Goal: Transaction & Acquisition: Purchase product/service

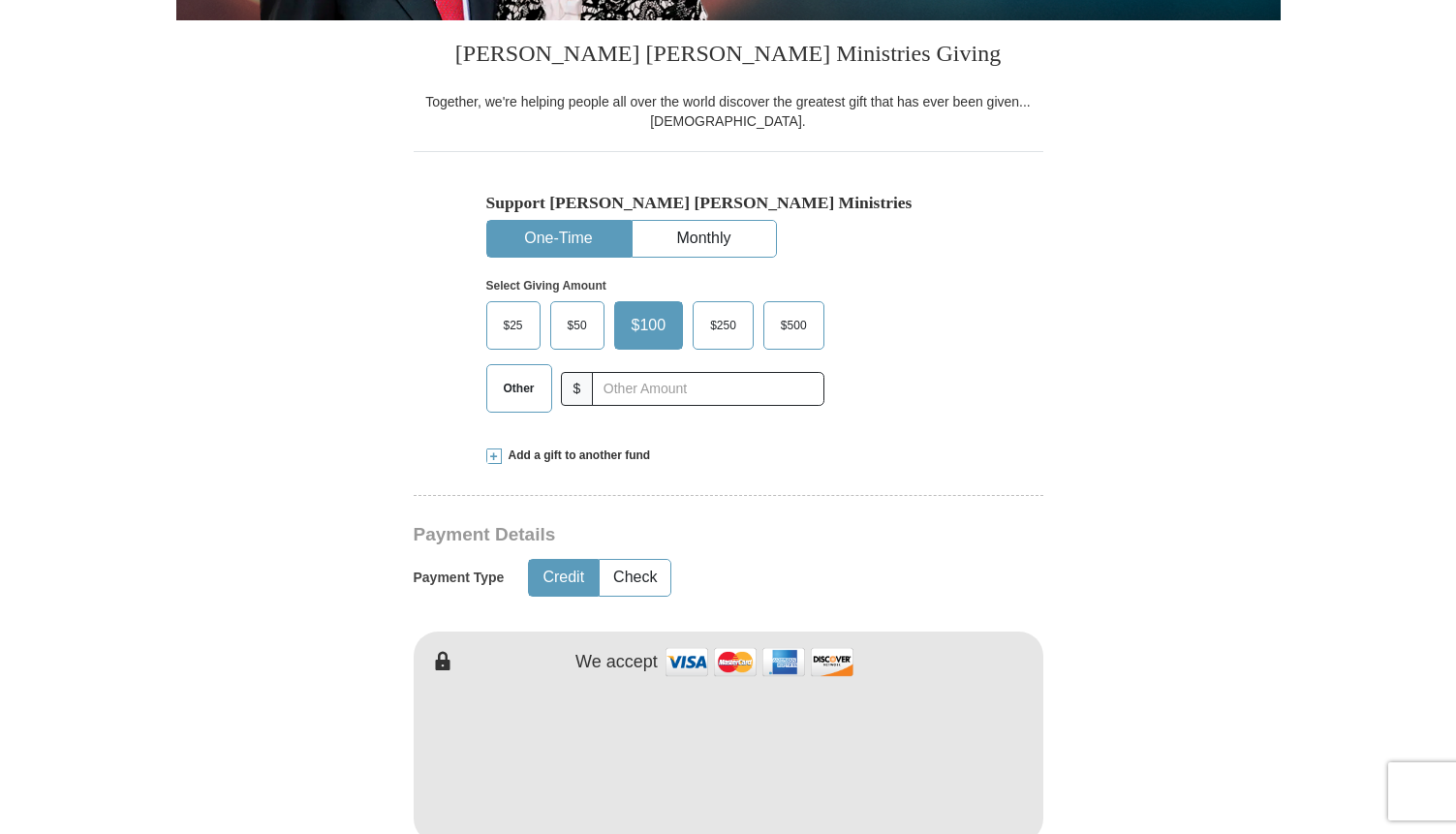
scroll to position [471, 0]
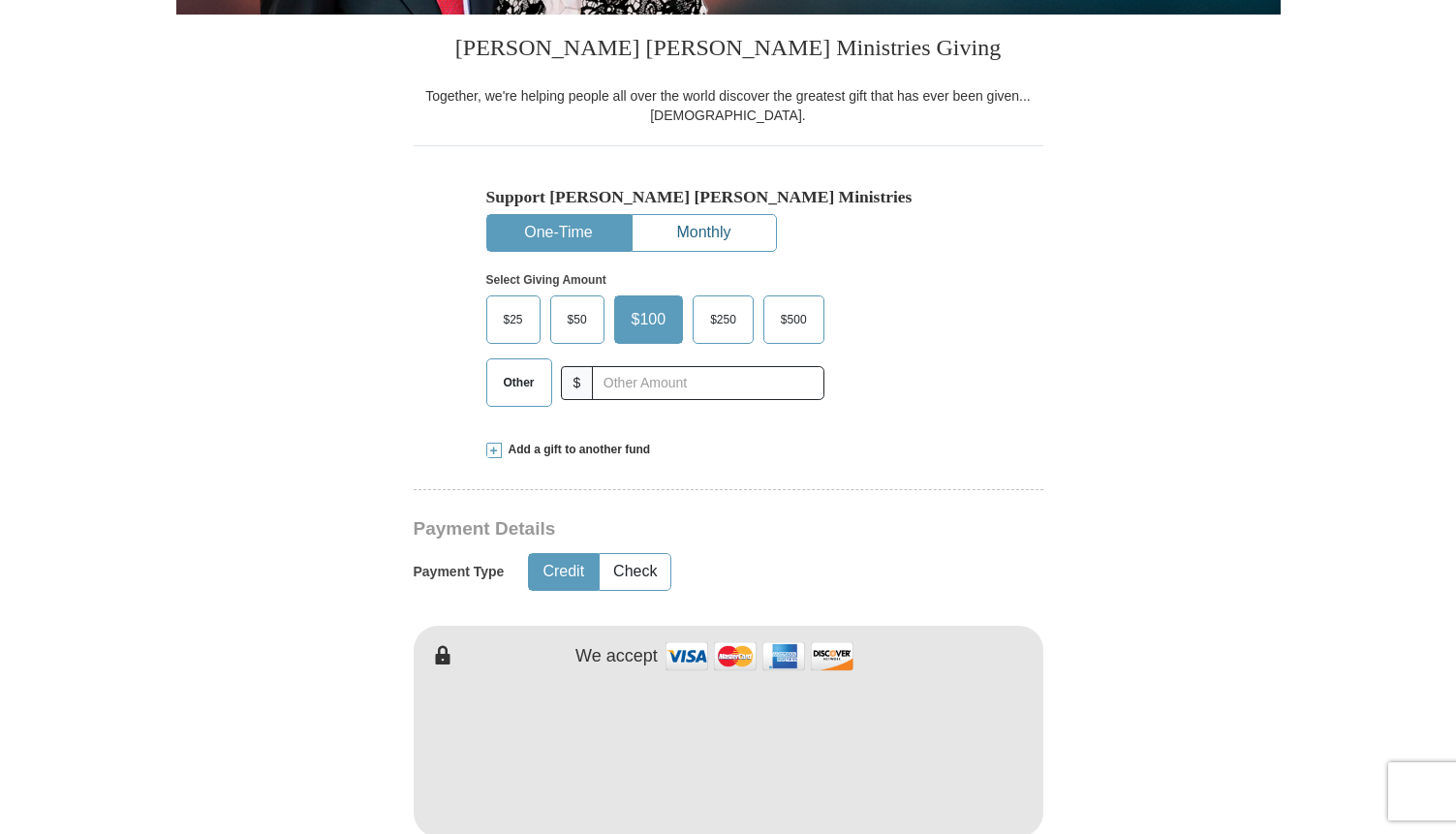
click at [737, 234] on button "Monthly" at bounding box center [705, 233] width 144 height 36
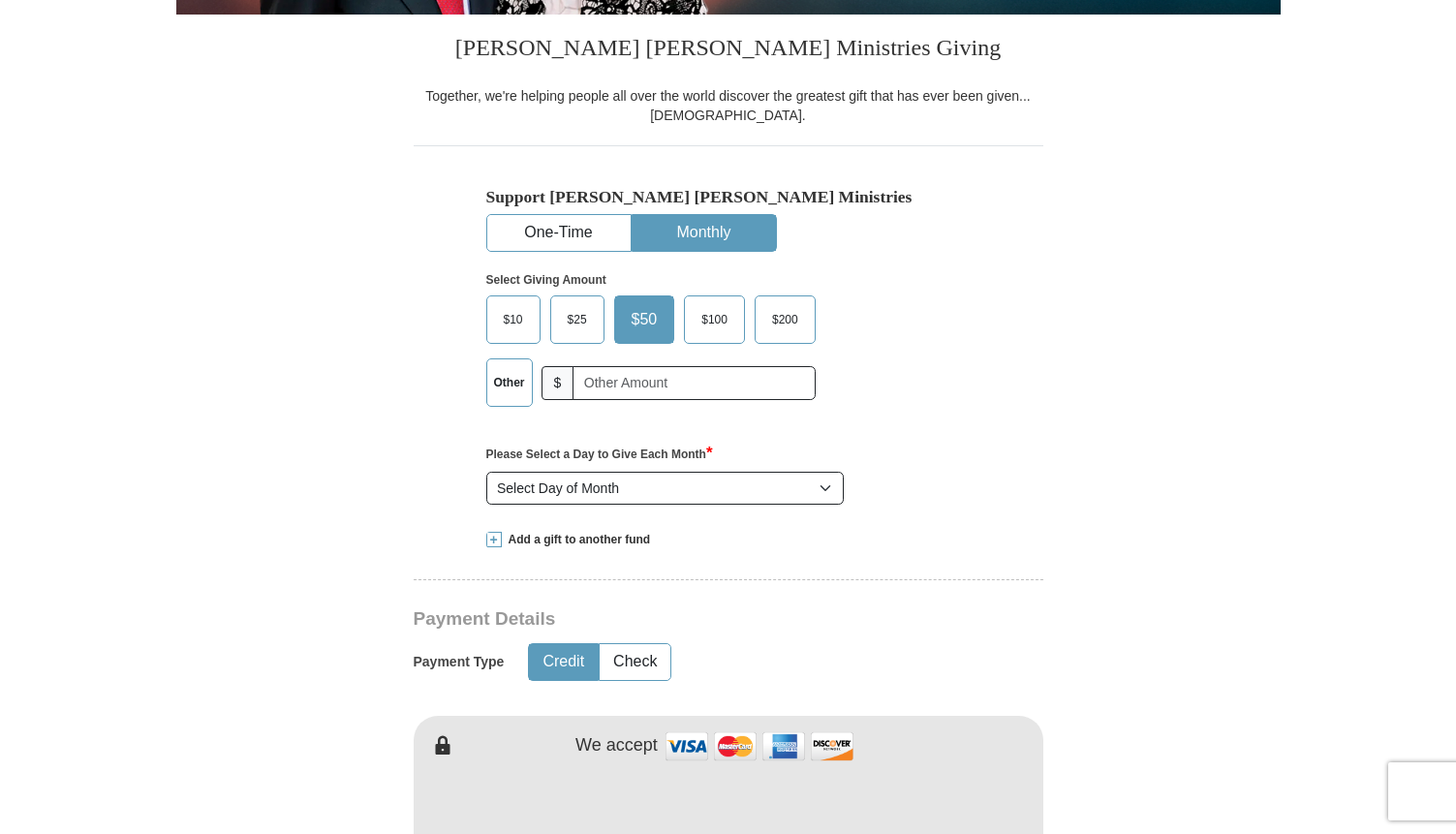
click at [554, 256] on div "Select Giving Amount Amount must be a valid number The total gift cannot be les…" at bounding box center [728, 336] width 484 height 170
click at [554, 234] on button "One-Time" at bounding box center [559, 233] width 144 height 36
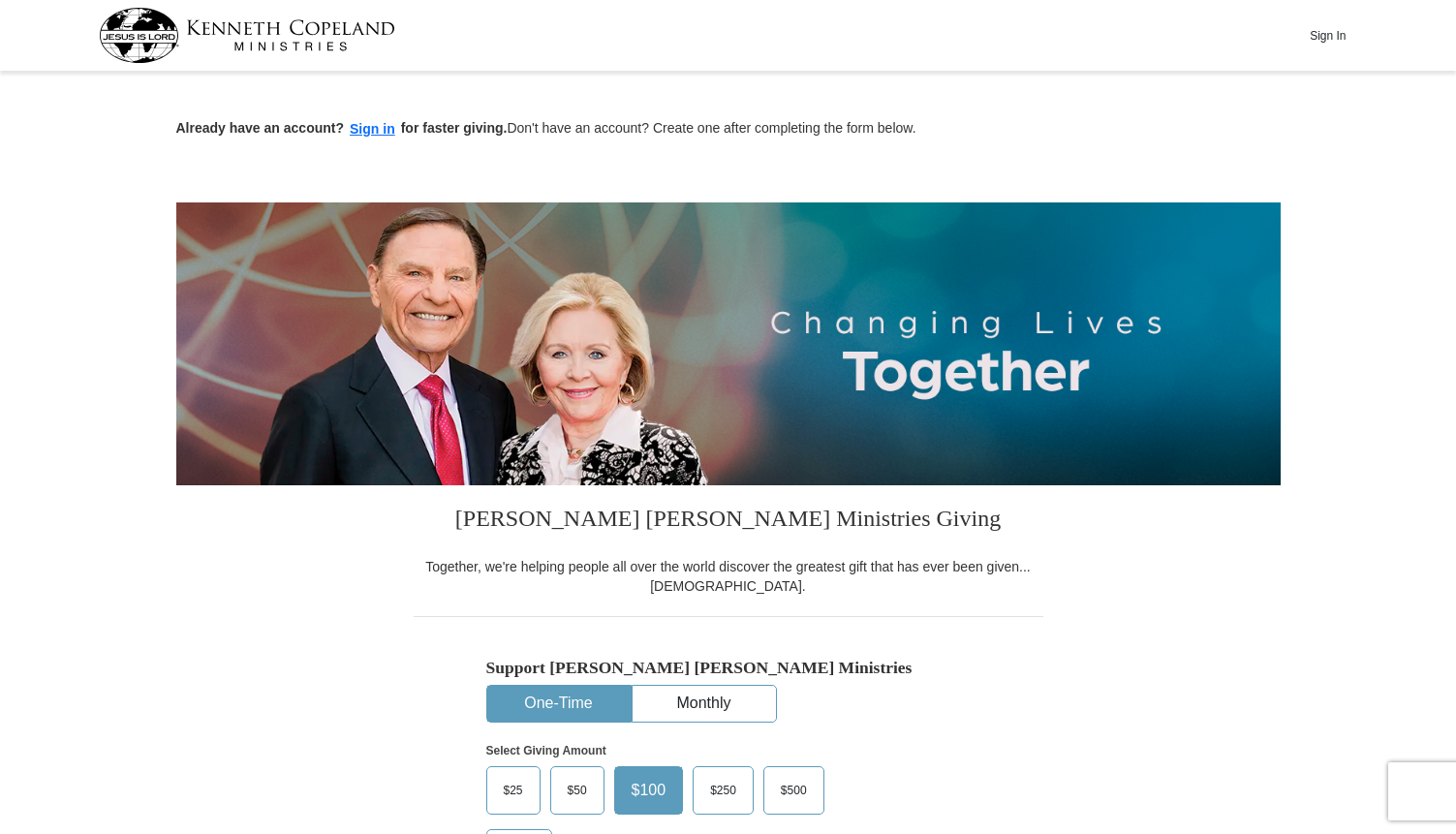
scroll to position [0, 0]
click at [379, 133] on button "Sign in" at bounding box center [372, 129] width 57 height 22
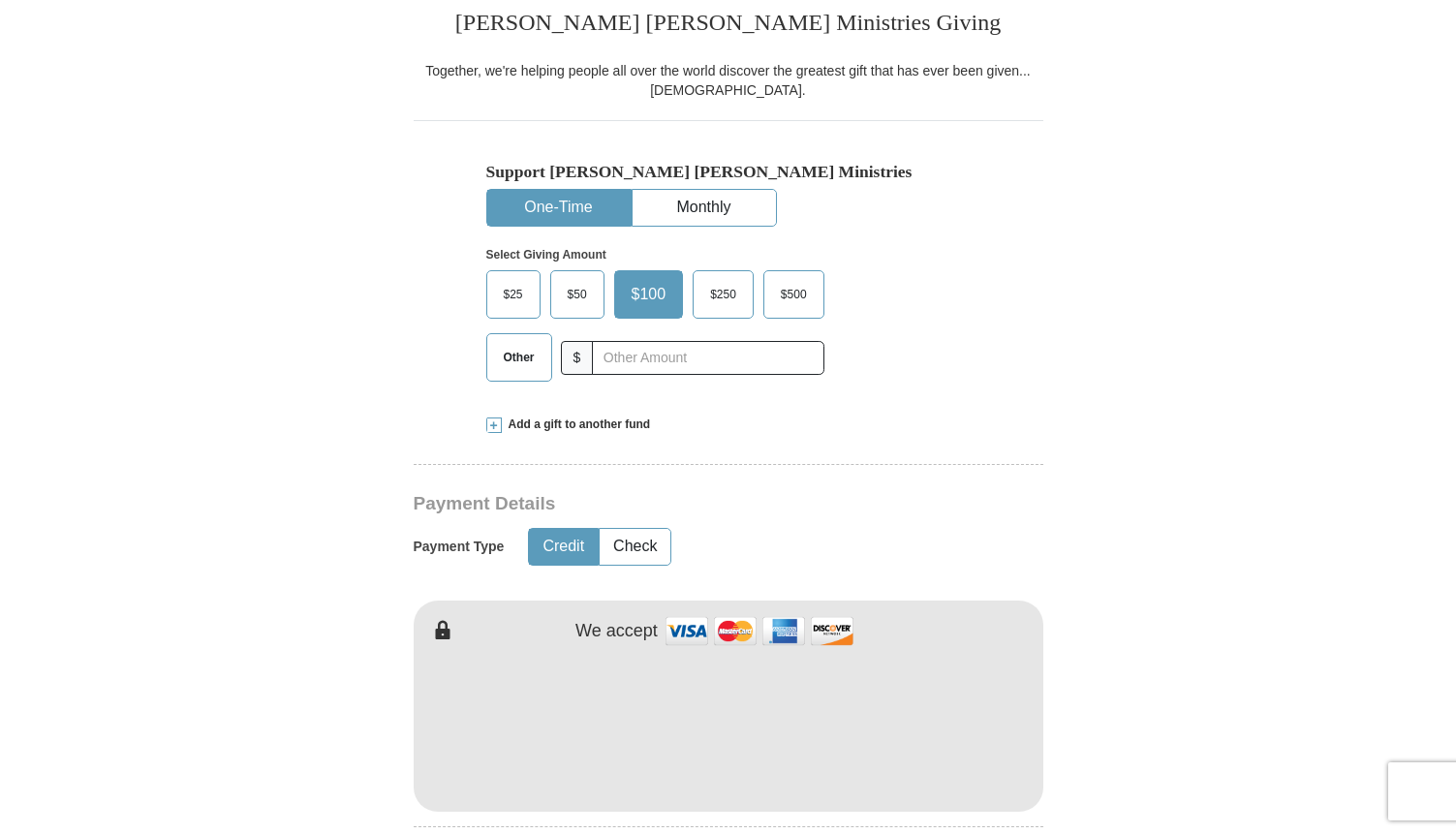
scroll to position [456, 0]
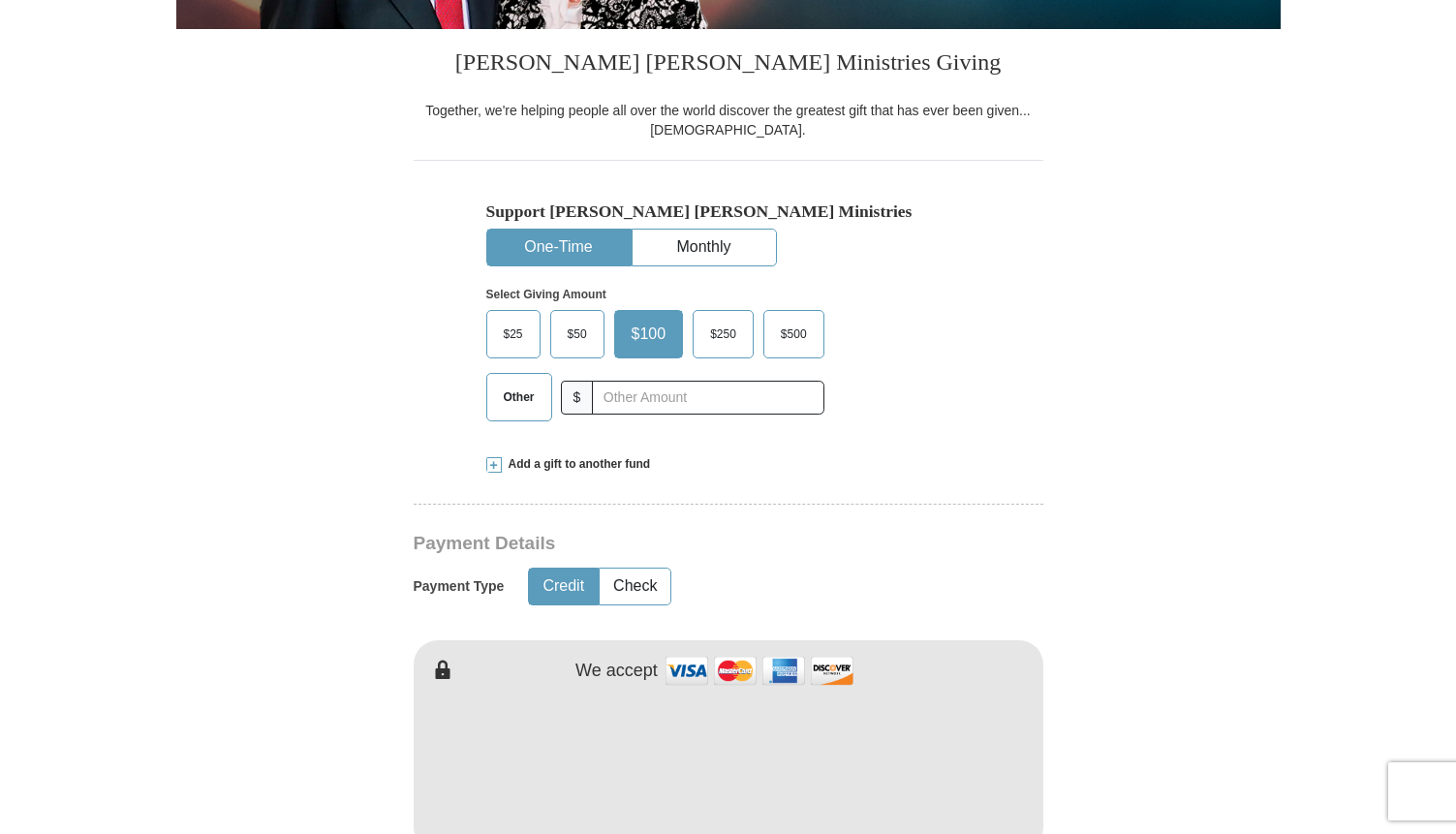
click at [798, 335] on span "$500" at bounding box center [794, 333] width 46 height 29
click at [0, 0] on input "$500" at bounding box center [0, 0] width 0 height 0
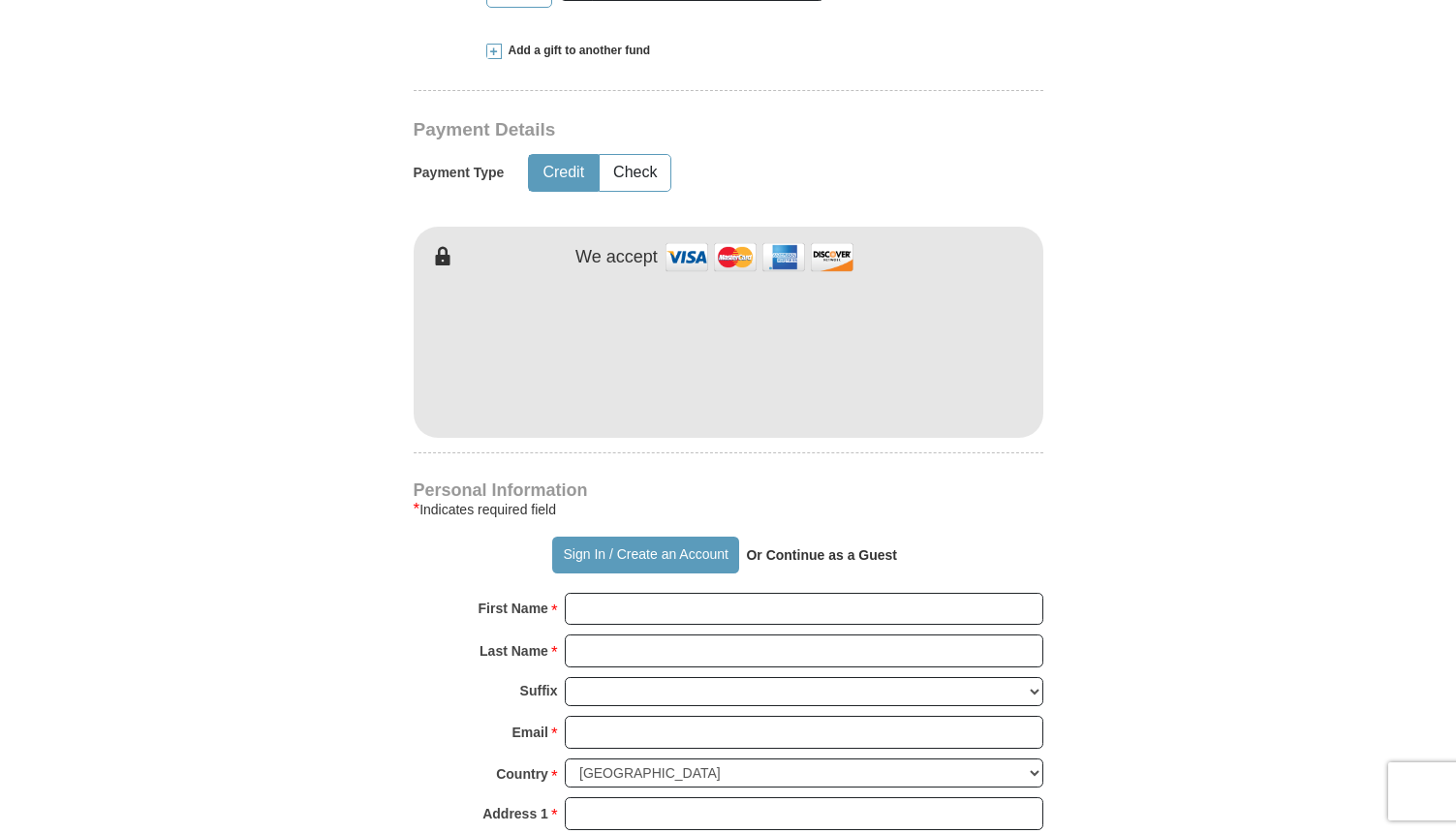
scroll to position [899, 0]
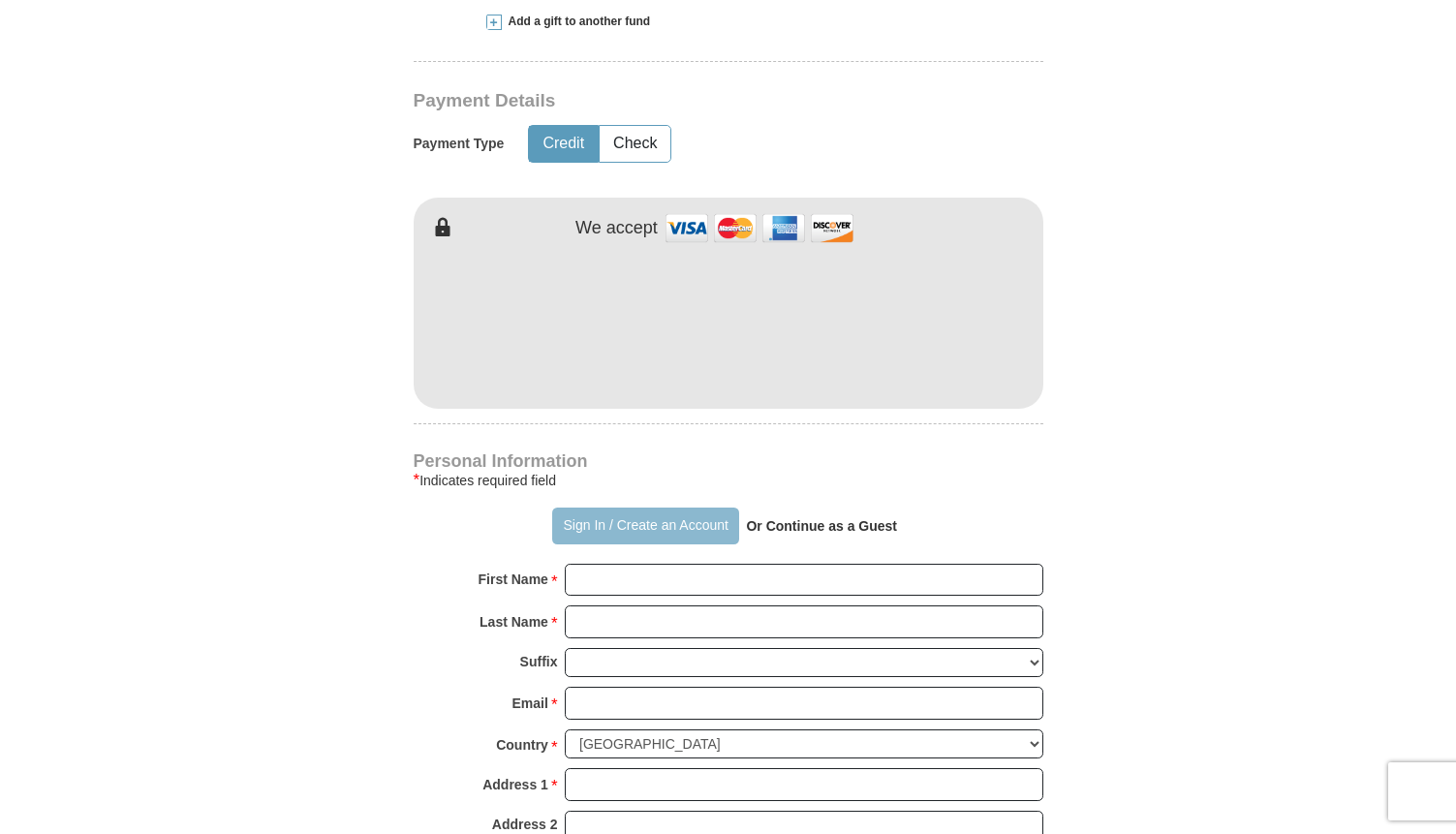
click at [617, 520] on button "Sign In / Create an Account" at bounding box center [645, 526] width 187 height 37
